Goal: Information Seeking & Learning: Find specific fact

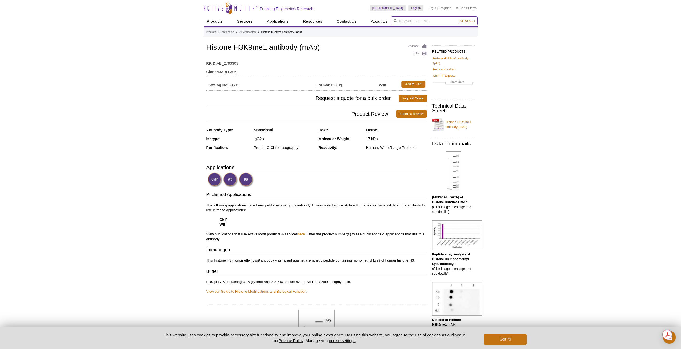
click at [418, 20] on input "search" at bounding box center [434, 20] width 87 height 9
type input "31102"
click at [458, 18] on button "Search" at bounding box center [467, 20] width 19 height 5
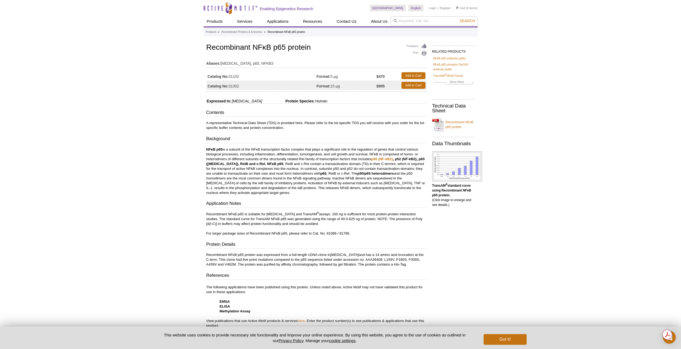
click at [244, 76] on td "Catalog No: 31102" at bounding box center [261, 76] width 110 height 10
